Goal: Transaction & Acquisition: Download file/media

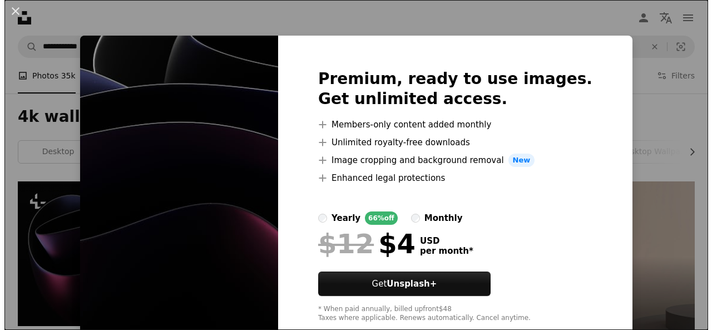
scroll to position [57, 0]
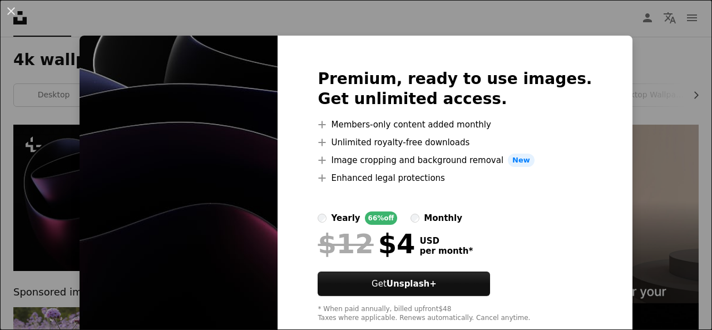
click at [628, 184] on div "An X shape Premium, ready to use images. Get unlimited access. A plus sign Memb…" at bounding box center [356, 165] width 712 height 330
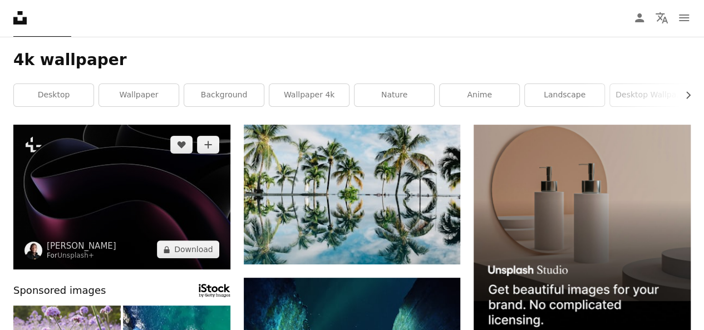
click at [144, 182] on img at bounding box center [121, 197] width 217 height 145
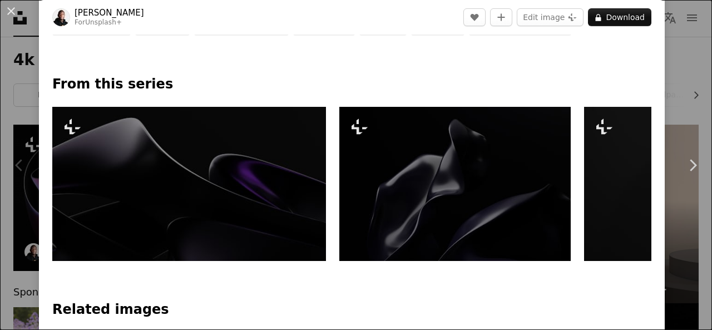
scroll to position [473, 0]
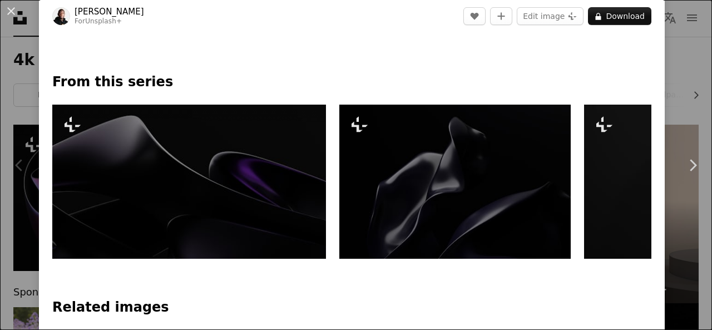
click at [296, 202] on img at bounding box center [189, 182] width 274 height 154
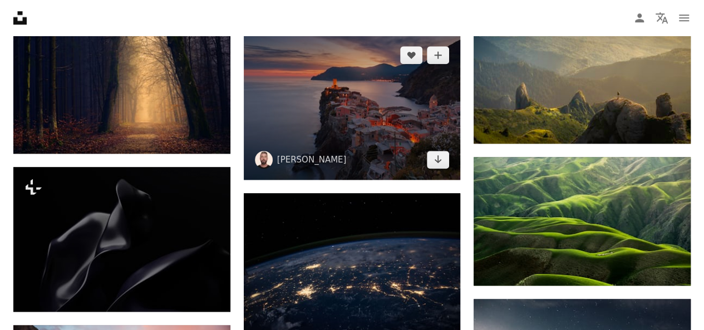
scroll to position [630, 0]
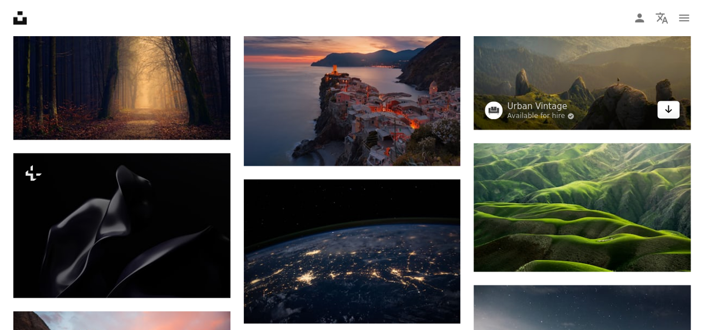
click at [667, 101] on link "Arrow pointing down" at bounding box center [668, 110] width 22 height 18
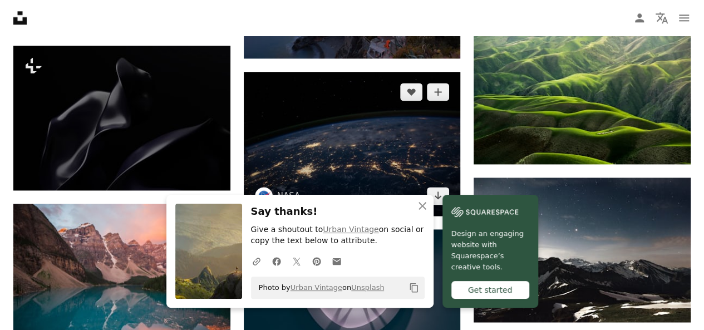
scroll to position [736, 0]
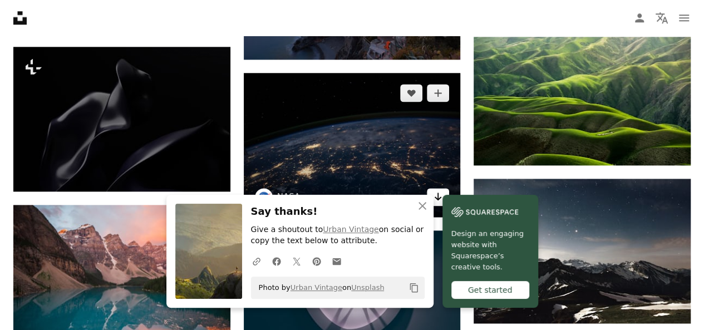
click at [437, 190] on icon "Arrow pointing down" at bounding box center [437, 196] width 9 height 13
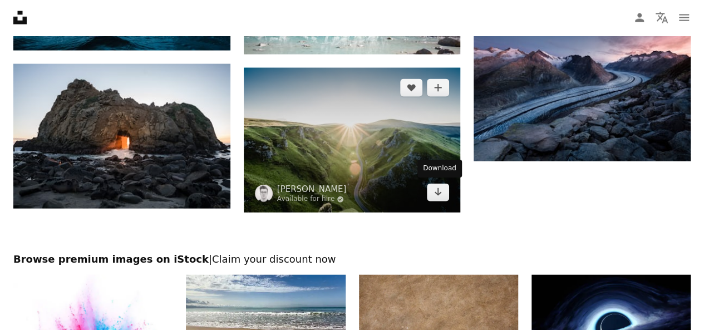
scroll to position [1192, 0]
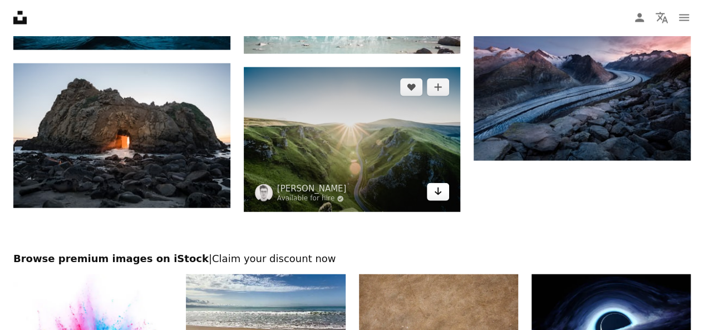
click at [434, 194] on icon "Arrow pointing down" at bounding box center [437, 191] width 9 height 13
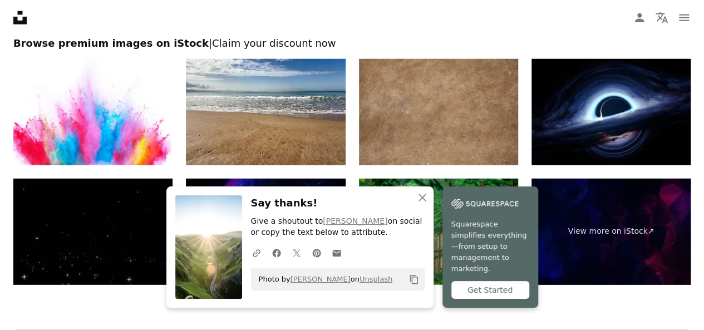
scroll to position [1406, 0]
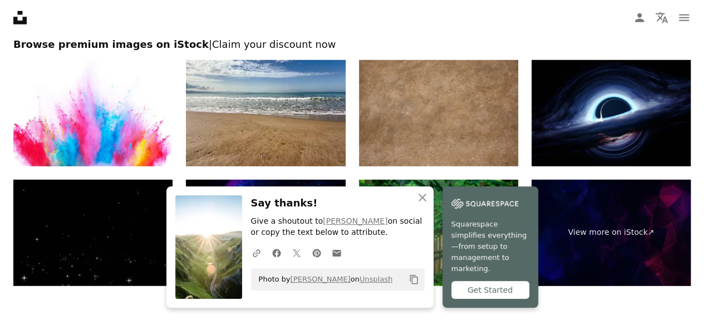
click at [292, 16] on nav "Unsplash logo Unsplash Home A photo Pen Tool A compass A stack of folders Downl…" at bounding box center [352, 18] width 704 height 36
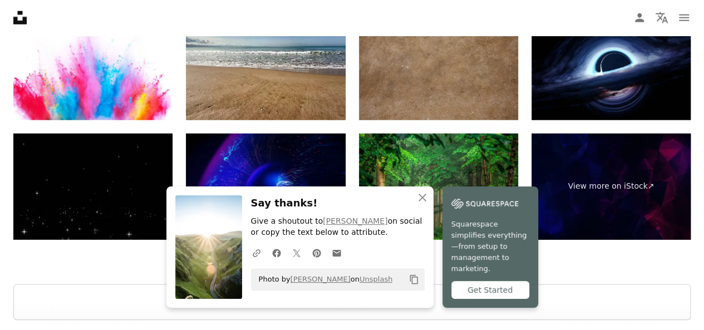
scroll to position [1452, 0]
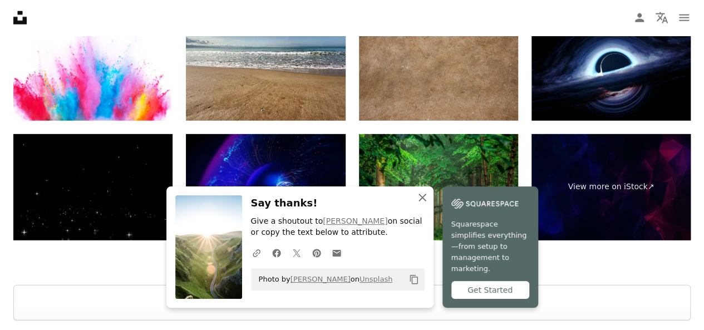
click at [421, 204] on icon "An X shape" at bounding box center [422, 197] width 13 height 13
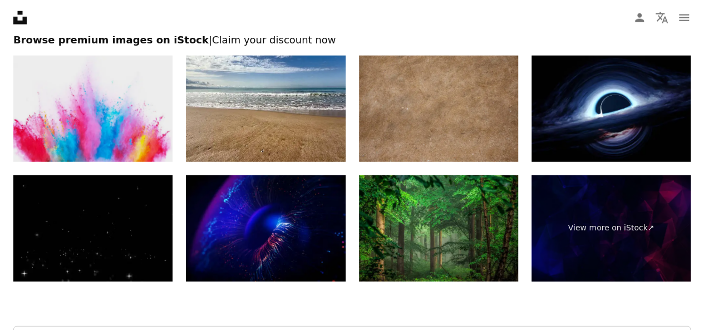
scroll to position [1569, 0]
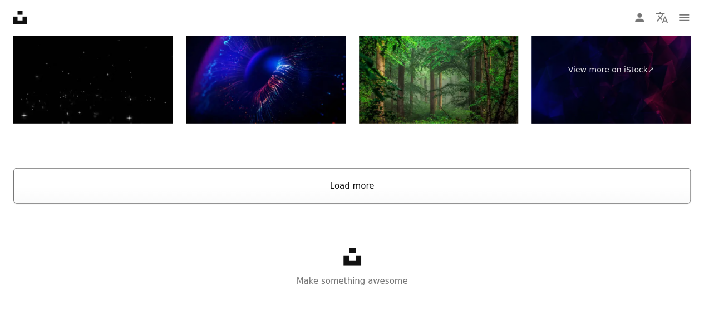
click at [190, 187] on button "Load more" at bounding box center [351, 186] width 677 height 36
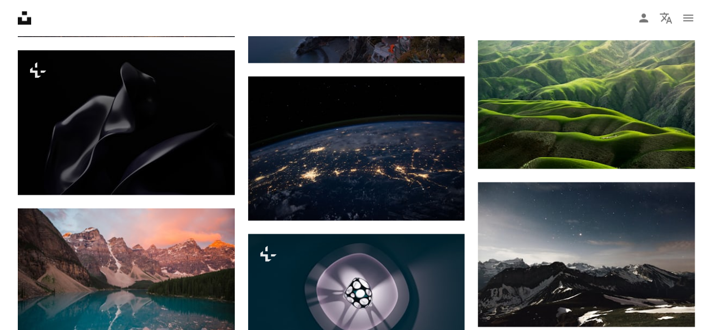
scroll to position [733, 0]
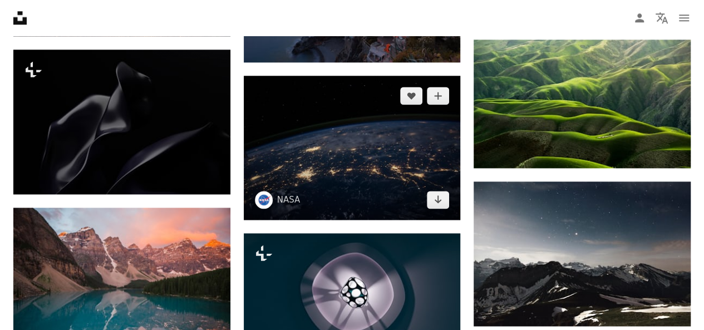
click at [347, 127] on img at bounding box center [352, 148] width 217 height 144
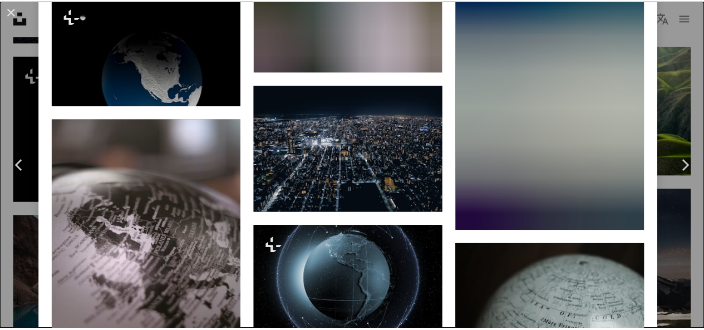
scroll to position [5736, 0]
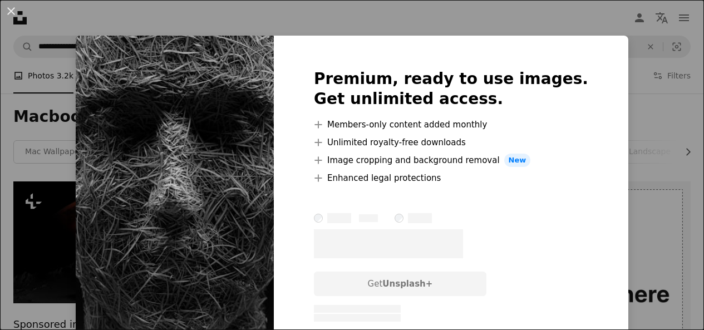
scroll to position [453, 0]
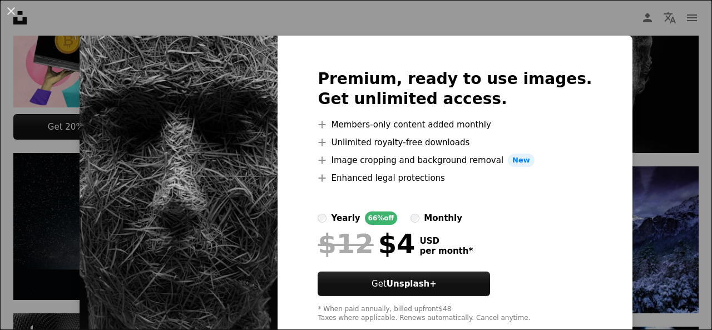
click at [607, 111] on div "An X shape Premium, ready to use images. Get unlimited access. A plus sign Memb…" at bounding box center [356, 165] width 712 height 330
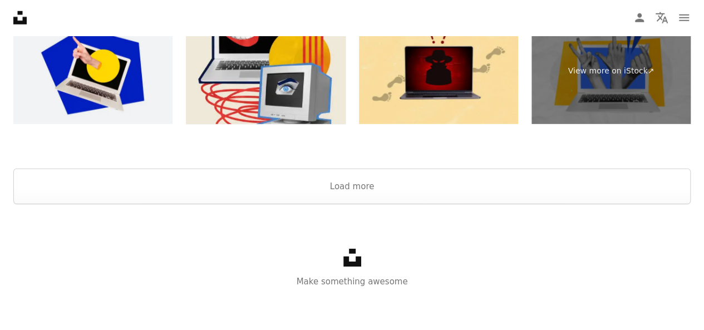
scroll to position [1587, 0]
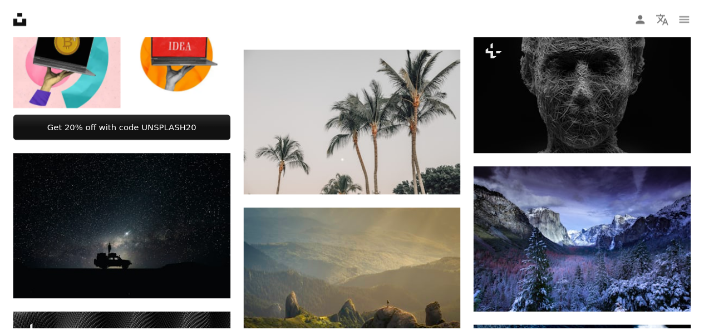
scroll to position [1500, 0]
